Goal: Information Seeking & Learning: Learn about a topic

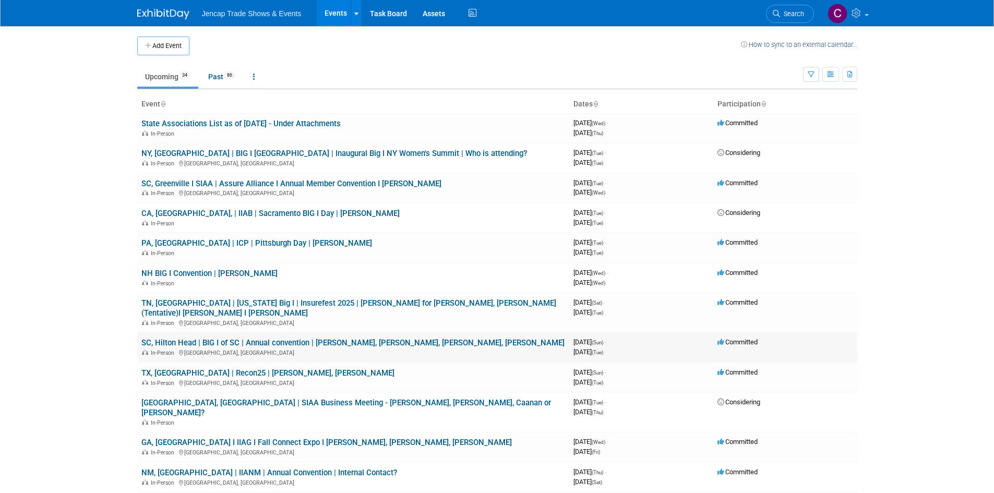
click at [313, 338] on link "SC, Hilton Head | BIG I of SC | Annual convention | [PERSON_NAME], [PERSON_NAME…" at bounding box center [352, 342] width 423 height 9
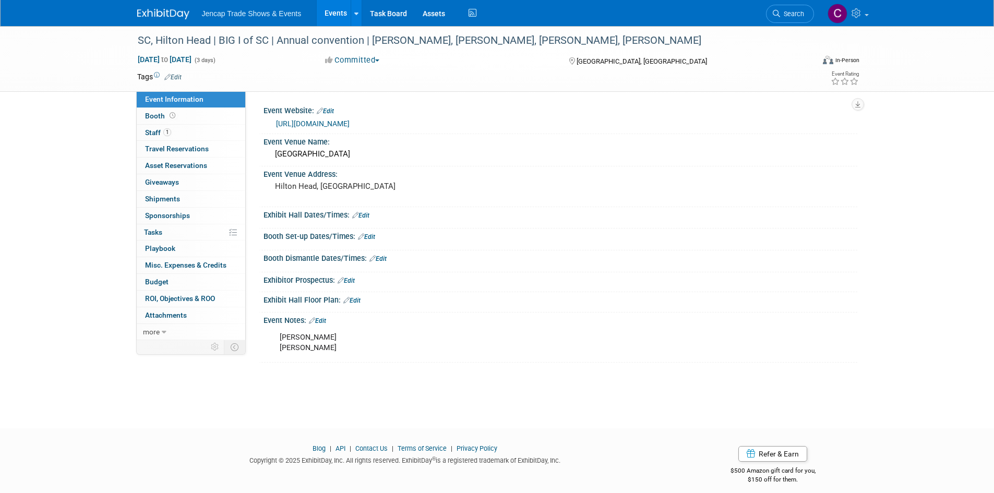
click at [349, 125] on link "[URL][DOMAIN_NAME]" at bounding box center [313, 123] width 74 height 8
drag, startPoint x: 496, startPoint y: 46, endPoint x: 539, endPoint y: 44, distance: 42.8
click at [539, 44] on div "SC, Hilton Head | BIG I of SC | Annual convention | [PERSON_NAME], [PERSON_NAME…" at bounding box center [466, 40] width 664 height 19
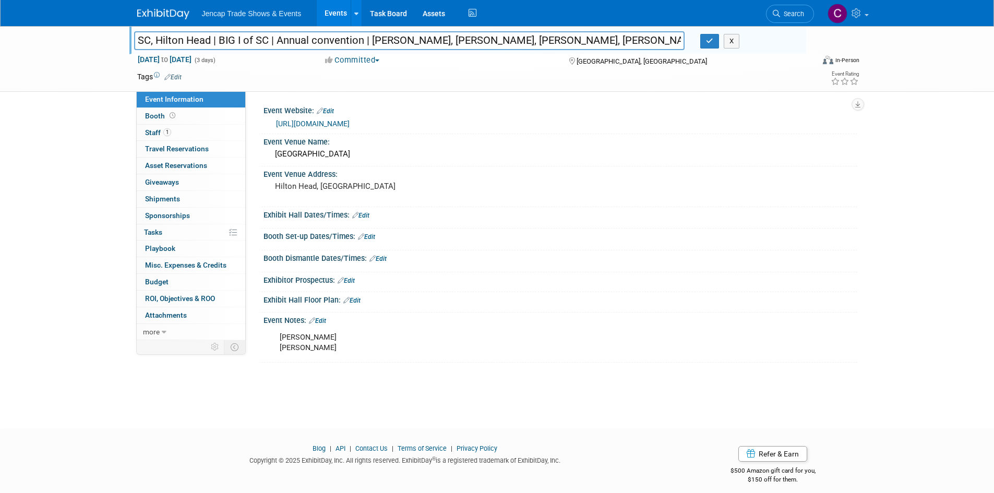
click at [509, 57] on div "Committed Committed Considering Not Going" at bounding box center [436, 60] width 231 height 11
click at [6, 131] on div "SC, Hilton Head | BIG I of SC | Annual convention | Carrie Cheeks, Chris Reid, …" at bounding box center [497, 217] width 994 height 383
click at [1, 399] on div "SC, Hilton Head | BIG I of SC | Annual convention | Carrie Cheeks, Chris Reid, …" at bounding box center [497, 217] width 994 height 383
click at [0, 118] on div "SC, Hilton Head | BIG I of SC | Annual convention | Carrie Cheeks, Chris Reid, …" at bounding box center [497, 217] width 994 height 383
click at [0, 272] on div "SC, Hilton Head | BIG I of SC | Annual convention | Carrie Cheeks, Chris Reid, …" at bounding box center [497, 217] width 994 height 383
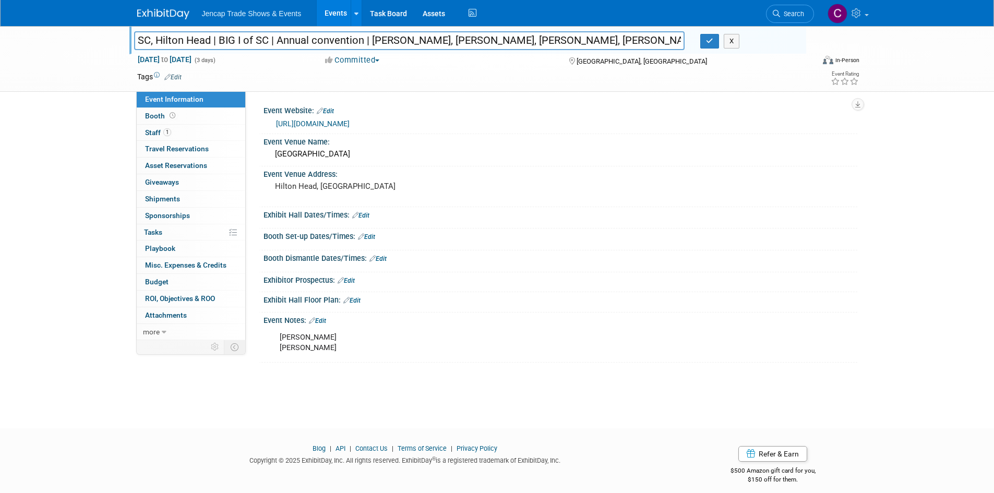
click at [77, 296] on div "SC, Hilton Head | BIG I of SC | Annual convention | Carrie Cheeks, Chris Reid, …" at bounding box center [497, 217] width 994 height 383
click at [22, 258] on div "SC, Hilton Head | BIG I of SC | Annual convention | Carrie Cheeks, Chris Reid, …" at bounding box center [497, 217] width 994 height 383
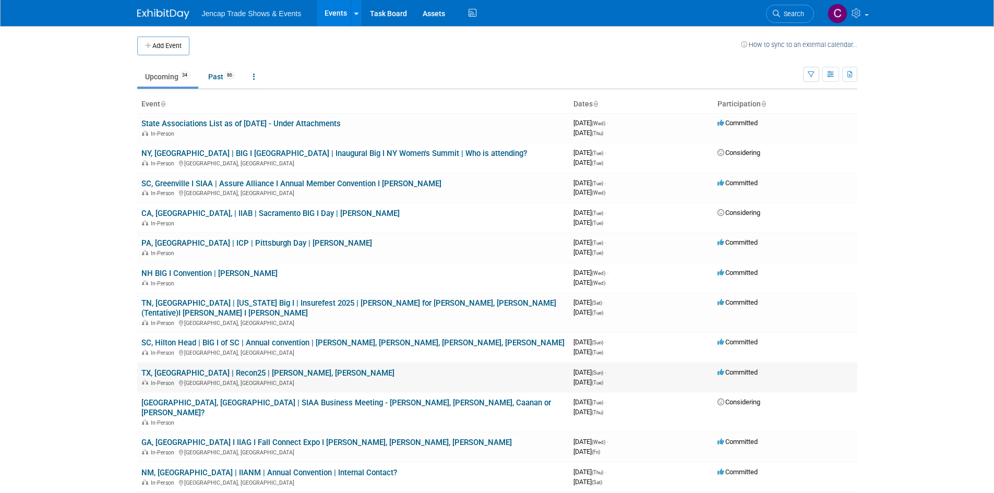
click at [207, 368] on link "TX, [GEOGRAPHIC_DATA] | Recon25 | [PERSON_NAME], [PERSON_NAME]" at bounding box center [267, 372] width 253 height 9
